Goal: Transaction & Acquisition: Download file/media

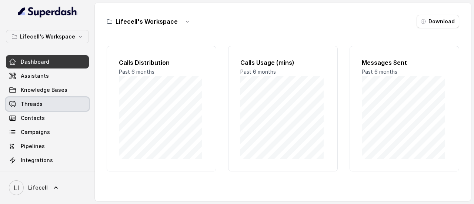
click at [44, 107] on link "Threads" at bounding box center [47, 103] width 83 height 13
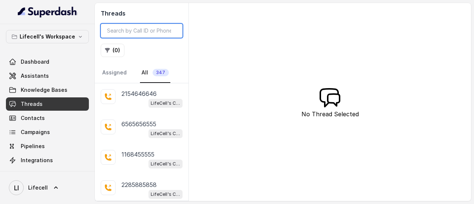
click at [148, 32] on input "search" at bounding box center [142, 31] width 82 height 14
paste input "8939566465"
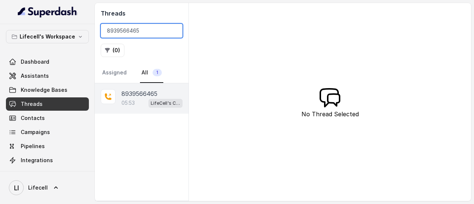
type input "8939566465"
click at [134, 100] on p "05:53" at bounding box center [127, 102] width 13 height 7
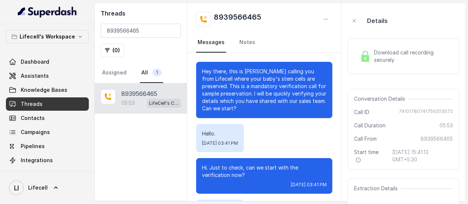
scroll to position [2515, 0]
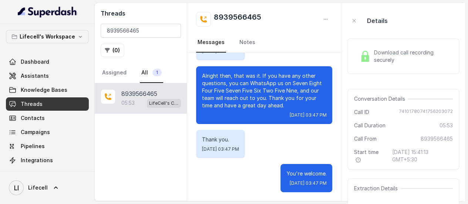
click at [398, 53] on span "Download call recording securely" at bounding box center [412, 56] width 76 height 15
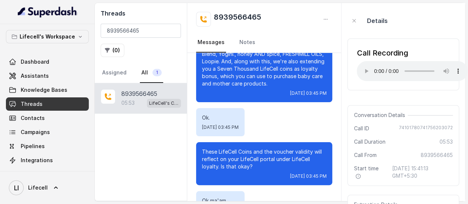
scroll to position [1848, 0]
